Goal: Task Accomplishment & Management: Complete application form

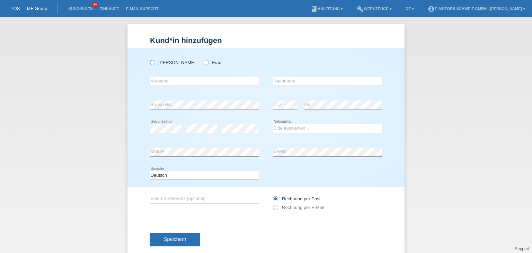
click at [149, 59] on icon at bounding box center [149, 59] width 0 height 0
click at [152, 63] on input "Herr" at bounding box center [152, 62] width 5 height 5
radio input "true"
click at [165, 86] on icon at bounding box center [204, 86] width 109 height 0
click at [166, 79] on input "text" at bounding box center [204, 81] width 109 height 9
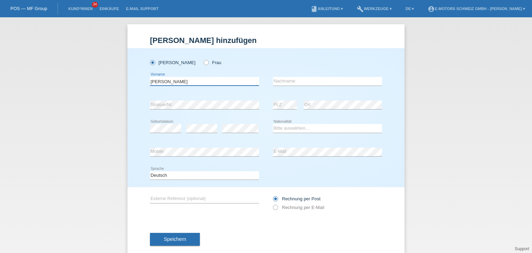
type input "Miguel"
drag, startPoint x: 317, startPoint y: 81, endPoint x: 325, endPoint y: 81, distance: 8.7
click at [317, 81] on input "text" at bounding box center [327, 81] width 109 height 9
type input "De Rpsa"
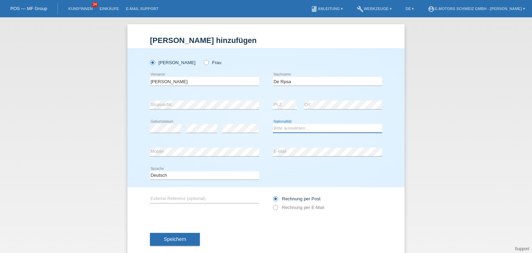
click at [274, 130] on select "Bitte auswählen... Schweiz Deutschland Liechtenstein Österreich ------------ Af…" at bounding box center [327, 128] width 109 height 8
select select "CH"
click at [273, 124] on select "Bitte auswählen... Schweiz Deutschland Liechtenstein Österreich ------------ Af…" at bounding box center [327, 128] width 109 height 8
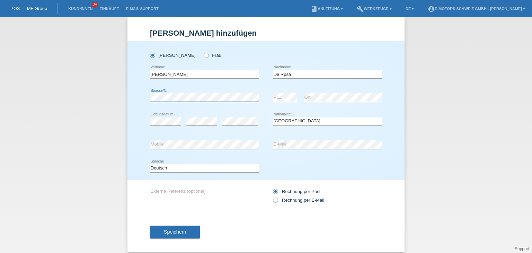
scroll to position [13, 0]
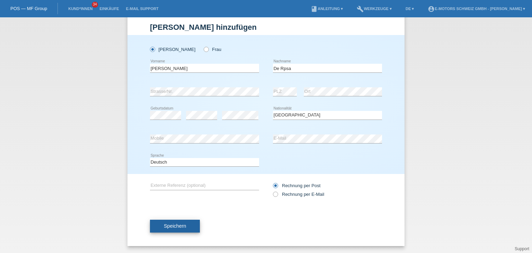
click at [161, 227] on button "Speichern" at bounding box center [175, 226] width 50 height 13
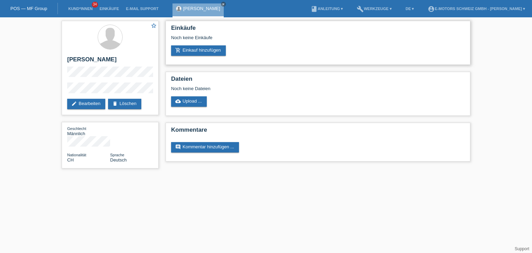
click at [187, 45] on div "Noch keine Einkäufe" at bounding box center [318, 40] width 294 height 10
click at [191, 52] on link "add_shopping_cart Einkauf hinzufügen" at bounding box center [198, 50] width 55 height 10
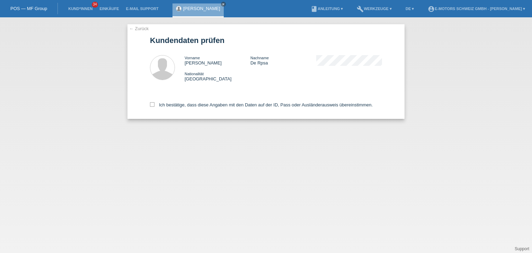
click at [191, 52] on div "Vorname Miguel Nachname De Rpsa Nationalität Schweiz" at bounding box center [266, 68] width 232 height 40
click at [151, 106] on icon at bounding box center [152, 104] width 5 height 5
click at [151, 106] on input "Ich bestätige, dass diese Angaben mit den Daten auf der ID, Pass oder Ausländer…" at bounding box center [152, 104] width 5 height 5
checkbox input "true"
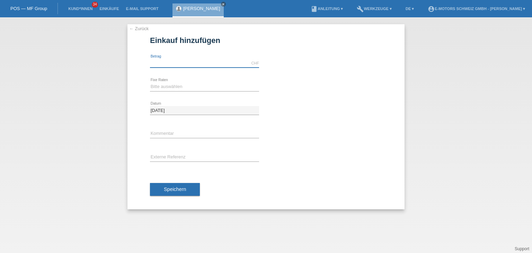
click at [173, 61] on input "text" at bounding box center [204, 63] width 109 height 9
type input "5000.00"
click at [163, 87] on select "Bitte auswählen 12 Raten 24 Raten 36 Raten 48 Raten" at bounding box center [204, 86] width 109 height 8
select select "215"
click at [150, 82] on select "Bitte auswählen 12 Raten 24 Raten 36 Raten 48 Raten" at bounding box center [204, 86] width 109 height 8
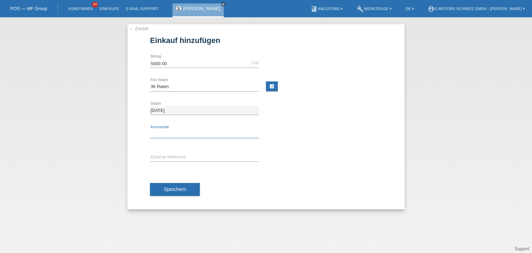
click at [160, 132] on input "text" at bounding box center [204, 134] width 109 height 9
type input "Philippe"
click at [172, 187] on span "Speichern" at bounding box center [175, 189] width 22 height 6
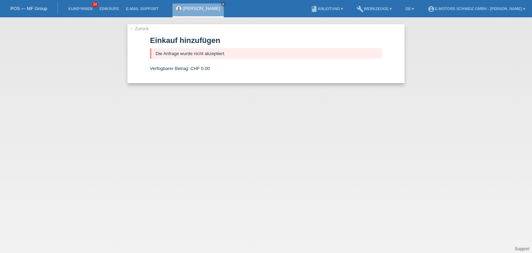
click at [131, 30] on link "← Zurück" at bounding box center [138, 28] width 19 height 5
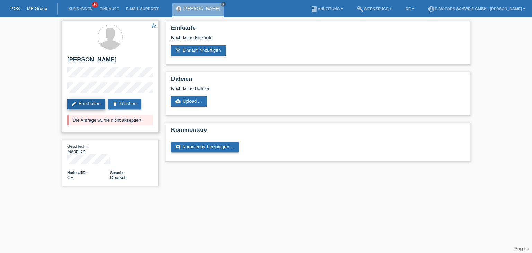
click at [99, 103] on link "edit Bearbeiten" at bounding box center [86, 104] width 38 height 10
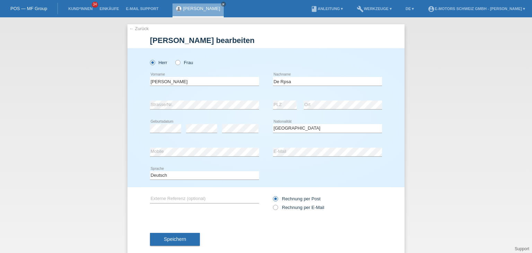
select select "CH"
click at [212, 98] on div "error Strasse/Nr." at bounding box center [204, 105] width 109 height 24
click at [164, 237] on span "Speichern" at bounding box center [175, 239] width 22 height 6
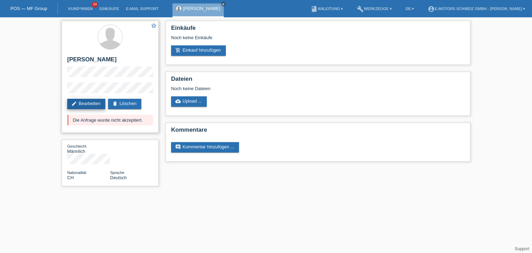
click at [90, 101] on link "edit Bearbeiten" at bounding box center [86, 104] width 38 height 10
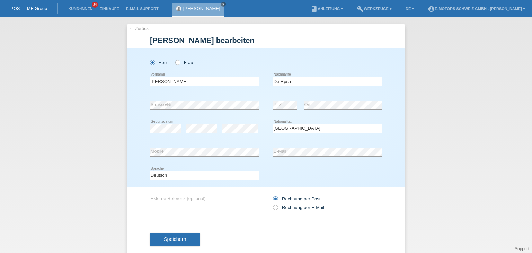
select select "CH"
click at [283, 82] on input "De Rpsa" at bounding box center [327, 81] width 109 height 9
type input "De Rosa"
click at [199, 99] on div "error Strasse/Nr." at bounding box center [204, 105] width 109 height 24
click at [157, 241] on button "Speichern" at bounding box center [175, 239] width 50 height 13
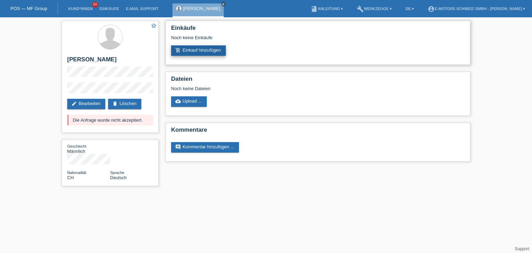
click at [190, 49] on link "add_shopping_cart Einkauf hinzufügen" at bounding box center [198, 50] width 55 height 10
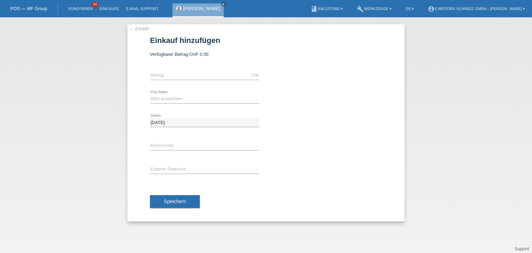
click at [198, 70] on div "CHF error [GEOGRAPHIC_DATA]" at bounding box center [204, 76] width 109 height 24
click at [195, 75] on input "text" at bounding box center [204, 75] width 109 height 9
type input "4390.00"
click at [159, 98] on select "Bitte auswählen 12 Raten 24 Raten 36 Raten 48 Raten" at bounding box center [204, 99] width 109 height 8
select select "215"
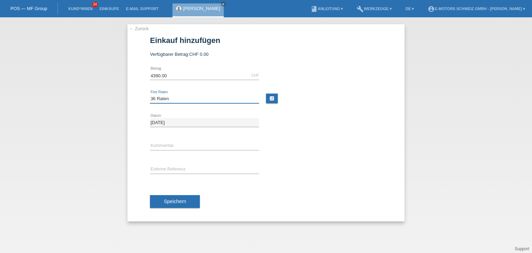
click at [150, 95] on select "Bitte auswählen 12 Raten 24 Raten 36 Raten 48 Raten" at bounding box center [204, 99] width 109 height 8
click at [177, 207] on button "Speichern" at bounding box center [175, 201] width 50 height 13
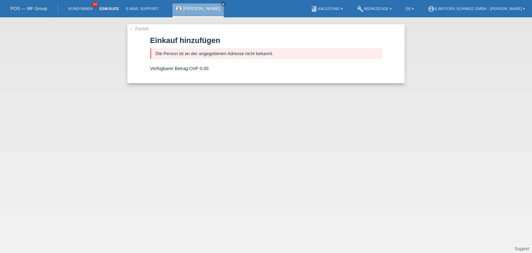
click at [110, 11] on link "Einkäufe" at bounding box center [109, 9] width 26 height 4
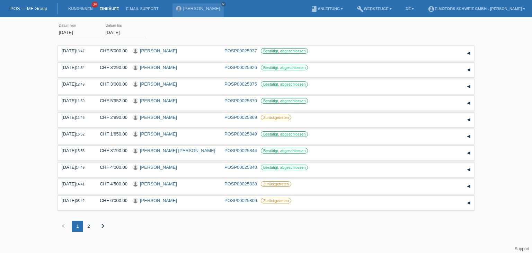
click at [89, 230] on div "2" at bounding box center [88, 226] width 11 height 11
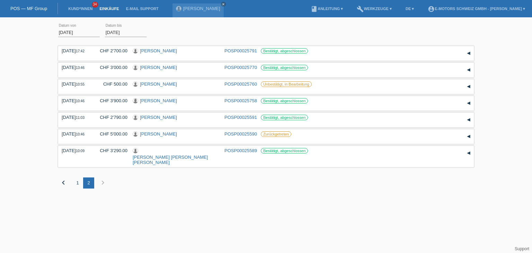
click at [113, 8] on link "Einkäufe" at bounding box center [109, 9] width 26 height 4
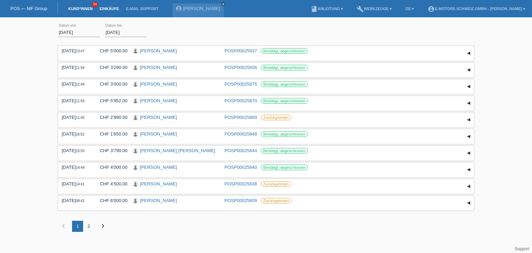
click at [80, 10] on link "Kund*innen" at bounding box center [80, 9] width 31 height 4
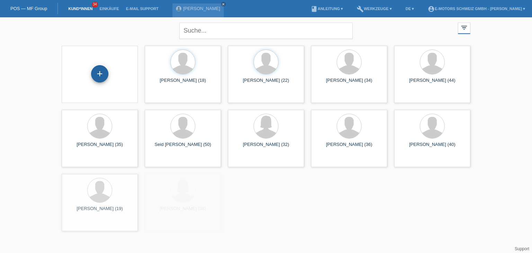
click at [98, 71] on div "+" at bounding box center [99, 73] width 17 height 17
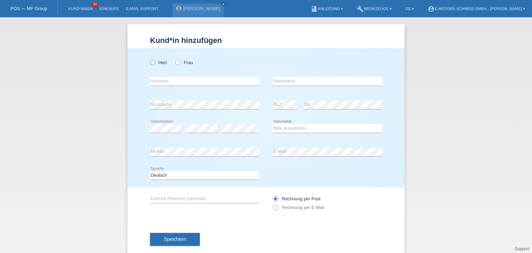
click at [149, 59] on icon at bounding box center [149, 59] width 0 height 0
click at [150, 62] on input "Herr" at bounding box center [152, 62] width 5 height 5
radio input "true"
click at [151, 83] on input "text" at bounding box center [204, 81] width 109 height 9
paste input "Vahidin"
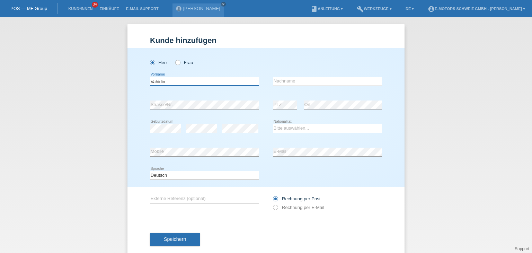
type input "Vahidin"
click at [281, 83] on input "text" at bounding box center [327, 81] width 109 height 9
click at [283, 78] on input "text" at bounding box center [327, 81] width 109 height 9
paste input "Alijevic"
type input "Alijevic"
